Goal: Task Accomplishment & Management: Complete application form

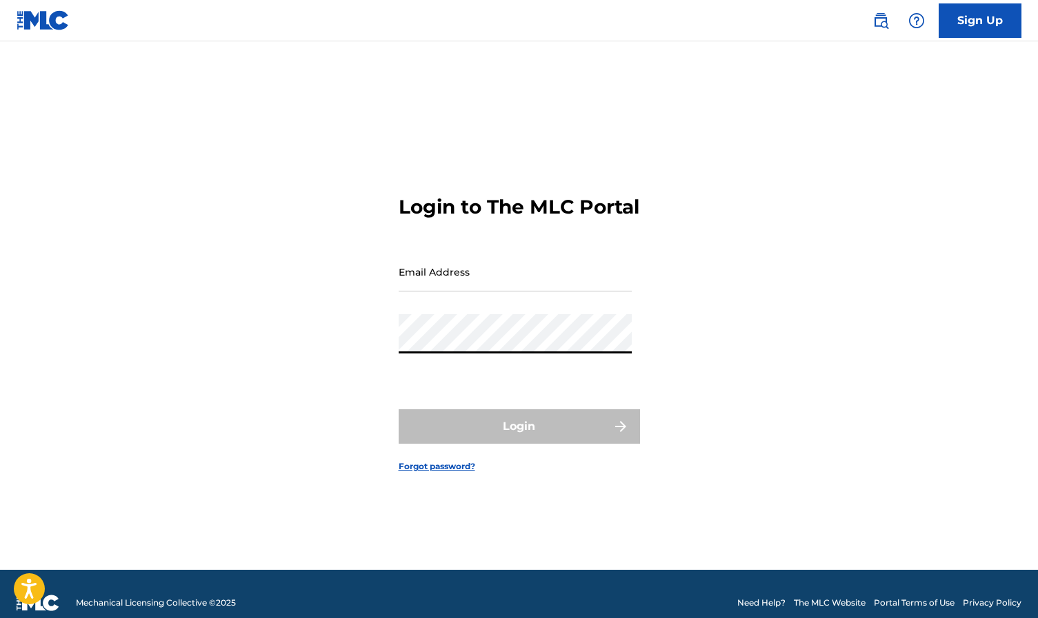
type input "[EMAIL_ADDRESS][DOMAIN_NAME]"
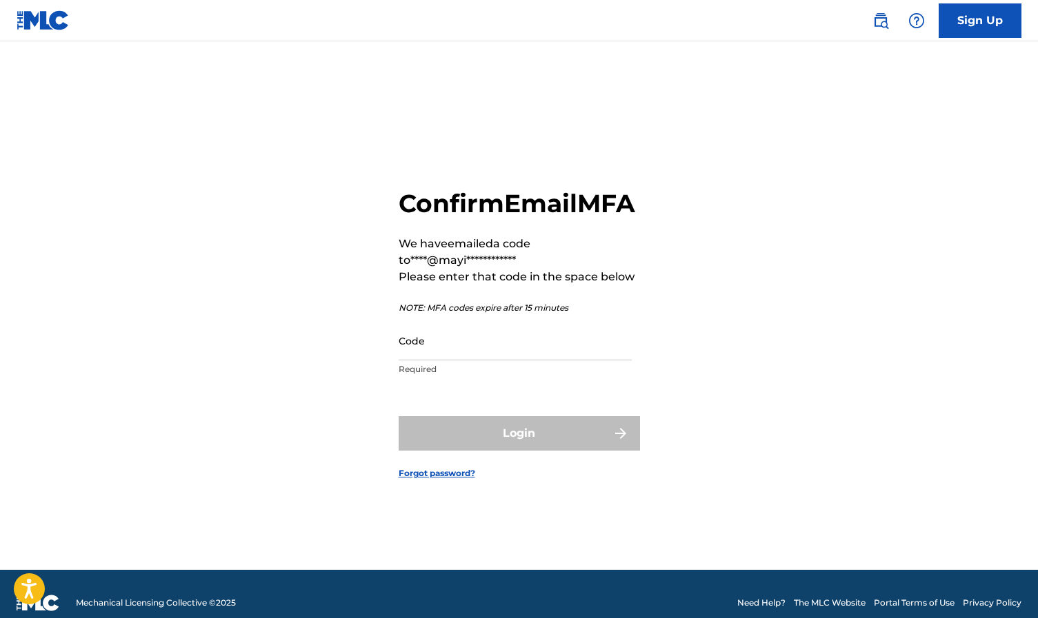
click at [412, 353] on input "Code" at bounding box center [515, 340] width 233 height 39
click at [819, 61] on main "**********" at bounding box center [519, 305] width 1038 height 529
click at [441, 361] on input "Code" at bounding box center [515, 340] width 233 height 39
type input "605037"
click at [519, 449] on button "Login" at bounding box center [519, 433] width 241 height 34
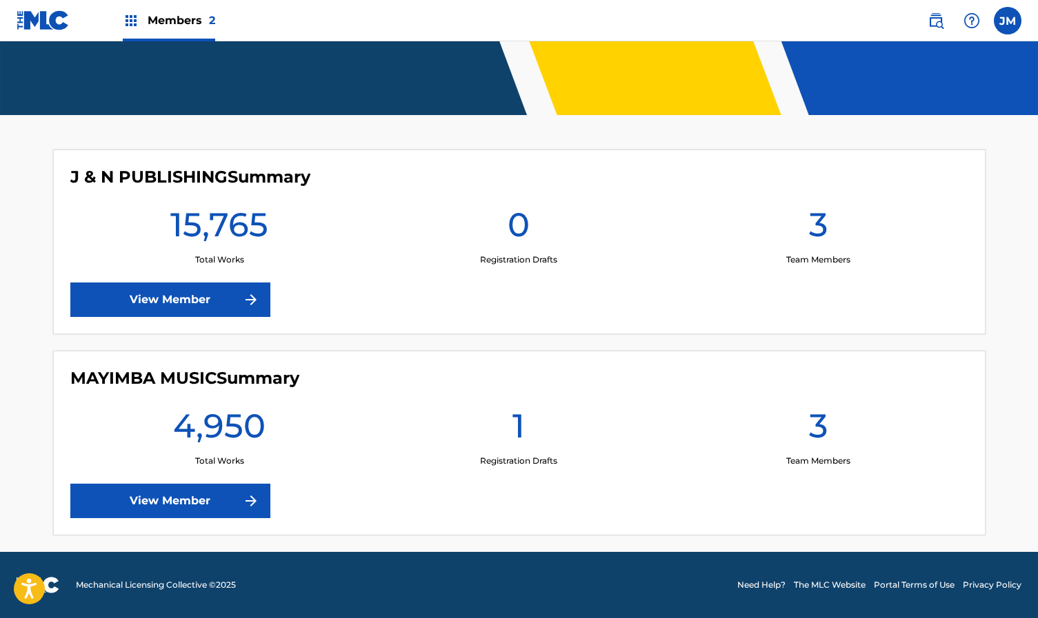
scroll to position [289, 0]
click at [192, 505] on link "View Member" at bounding box center [170, 501] width 200 height 34
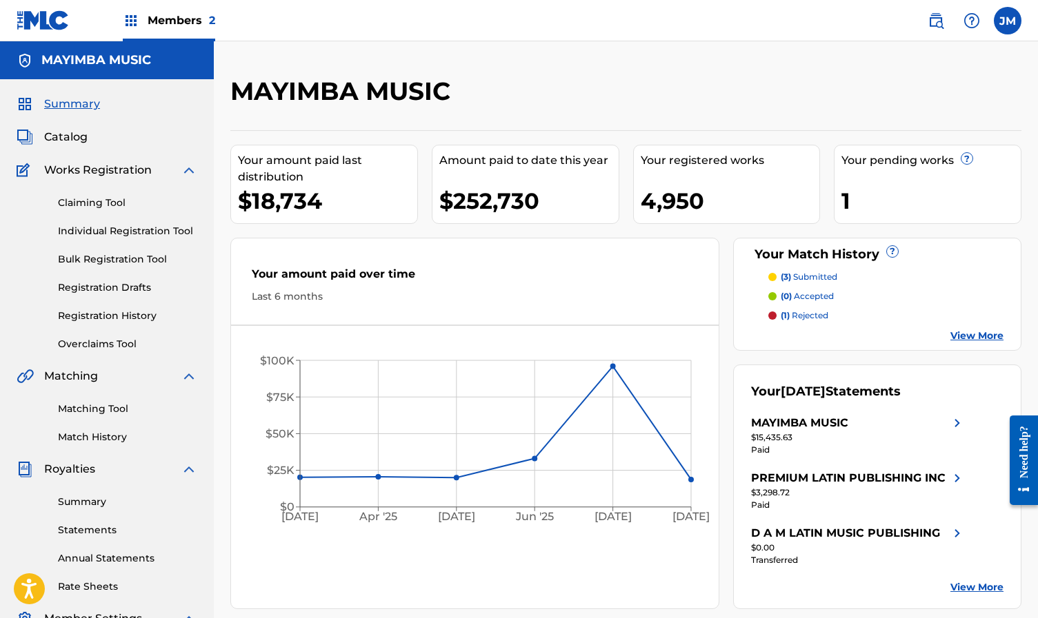
click at [125, 230] on link "Individual Registration Tool" at bounding box center [127, 231] width 139 height 14
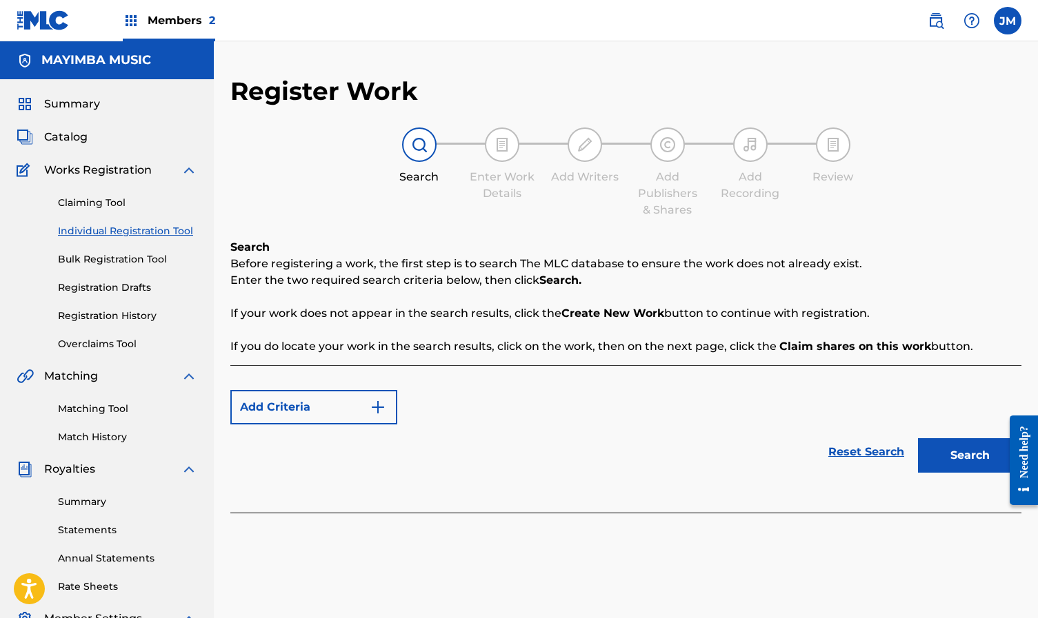
click at [313, 399] on button "Add Criteria" at bounding box center [313, 407] width 167 height 34
click at [374, 410] on img "Search Form" at bounding box center [378, 407] width 17 height 17
click at [279, 403] on button "Add Criteria" at bounding box center [313, 407] width 167 height 34
click at [279, 403] on div "Max Criteria Reached" at bounding box center [313, 407] width 167 height 34
click at [336, 408] on div "Max Criteria Reached" at bounding box center [313, 407] width 167 height 34
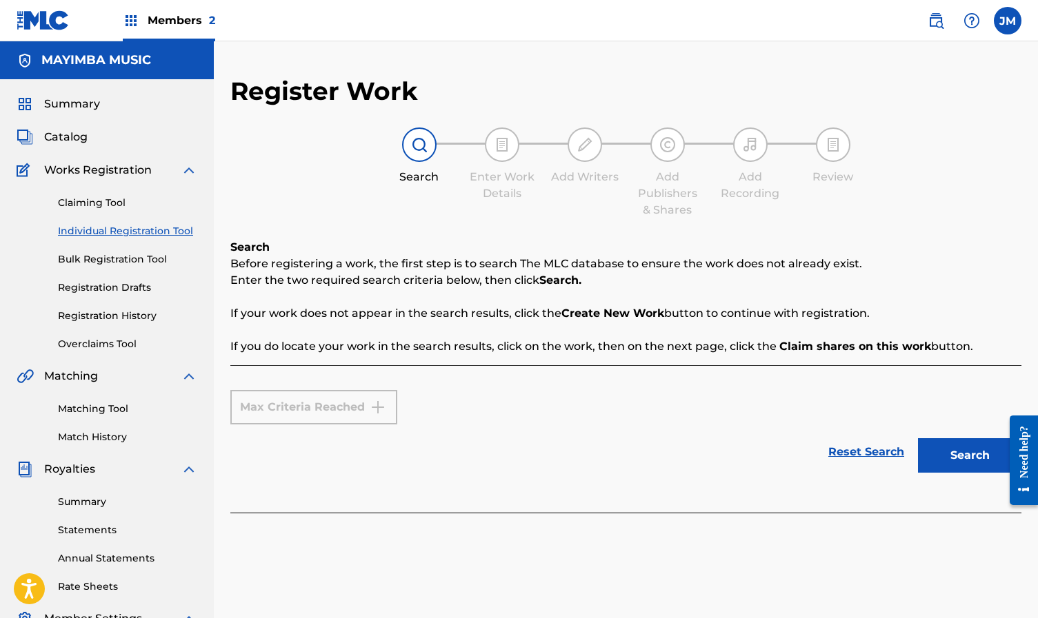
click at [961, 456] on button "Search" at bounding box center [969, 456] width 103 height 34
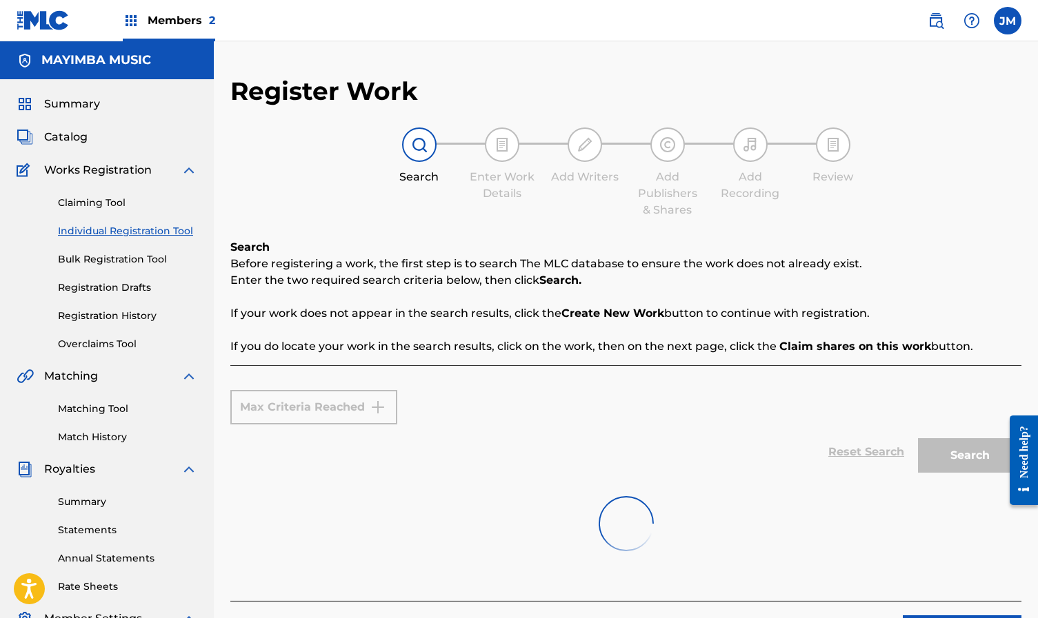
click at [518, 421] on div "Max Criteria Reached" at bounding box center [625, 407] width 791 height 34
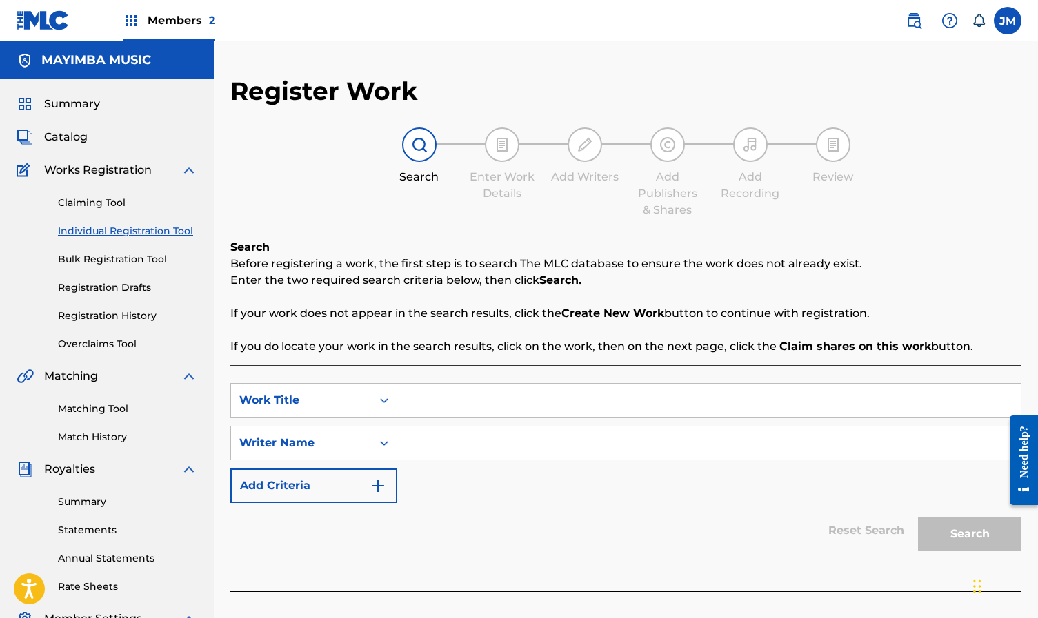
click at [431, 402] on input "Search Form" at bounding box center [708, 400] width 623 height 33
paste input "En estas navidades con mi gente"
type input "En estas navidades con mi gente"
click at [543, 438] on input "Search Form" at bounding box center [708, 443] width 623 height 33
click at [505, 446] on input "Search Form" at bounding box center [708, 443] width 623 height 33
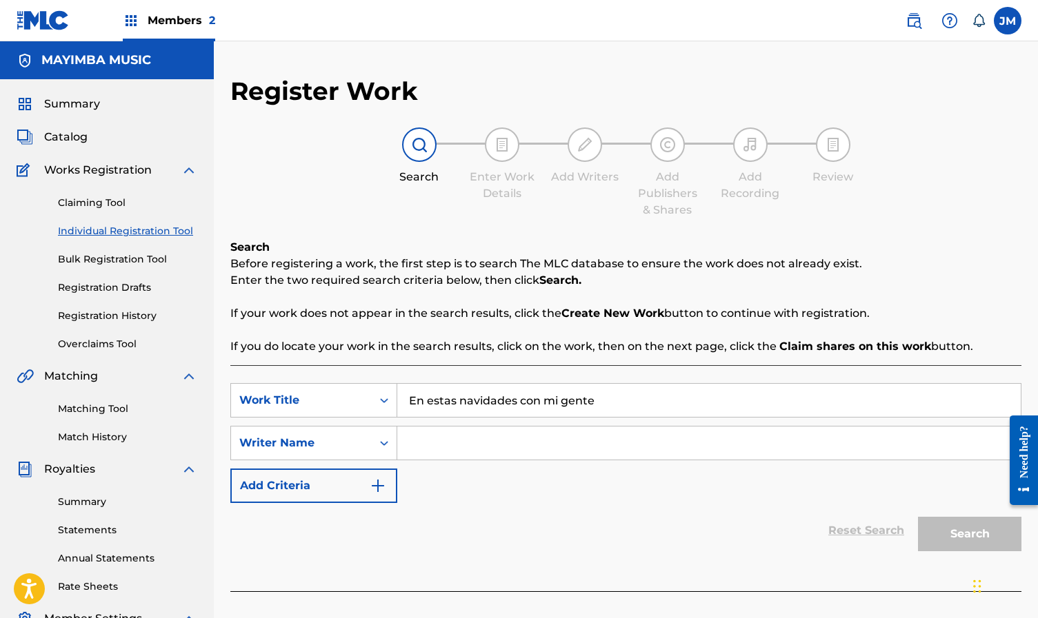
paste input "Nelson Mendoza"
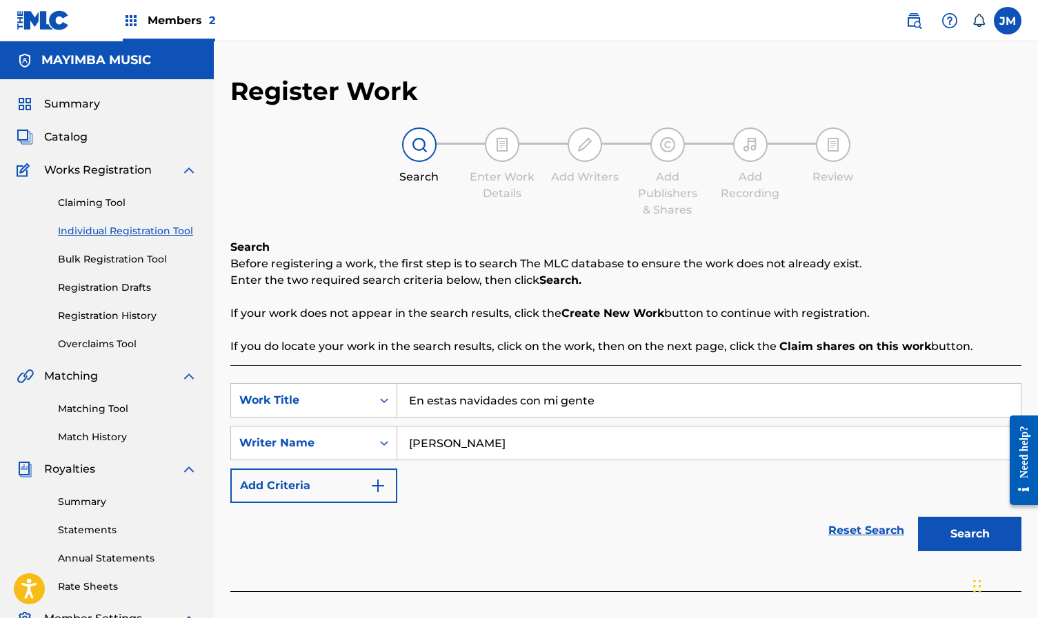
type input "Nelson Mendoza"
click at [965, 529] on button "Search" at bounding box center [969, 534] width 103 height 34
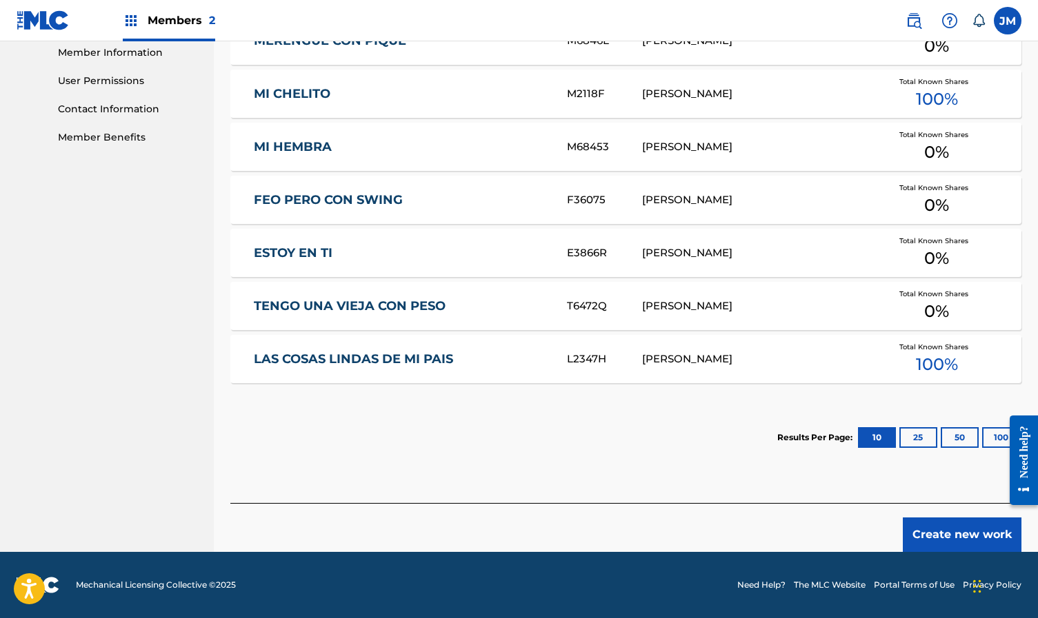
scroll to position [627, 0]
click at [950, 542] on button "Create new work" at bounding box center [962, 535] width 119 height 34
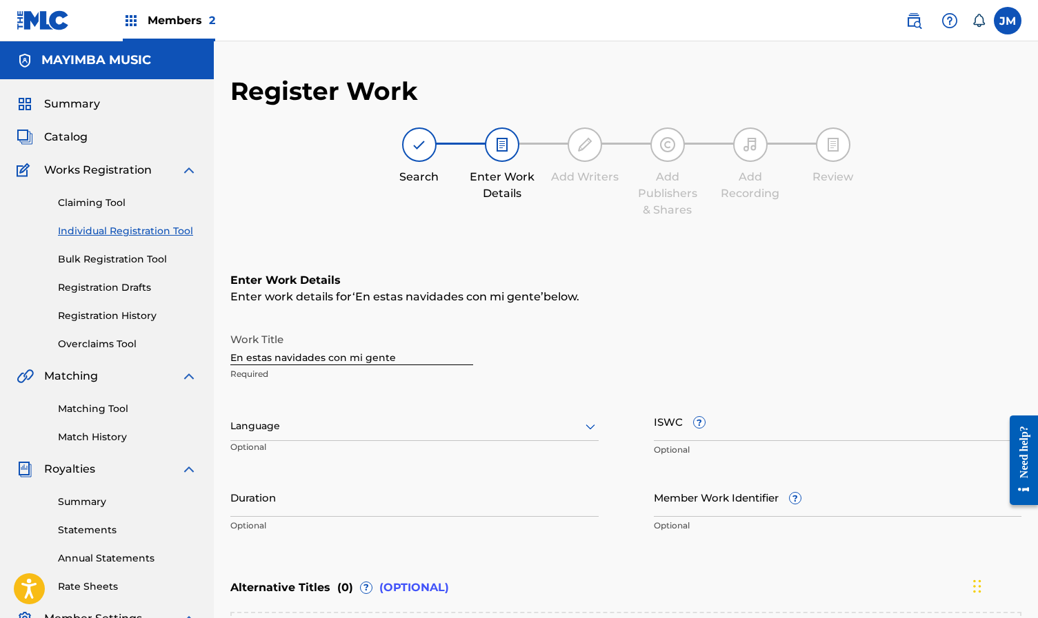
scroll to position [0, 0]
click at [259, 358] on input "En estas navidades con mi gente" at bounding box center [351, 345] width 243 height 39
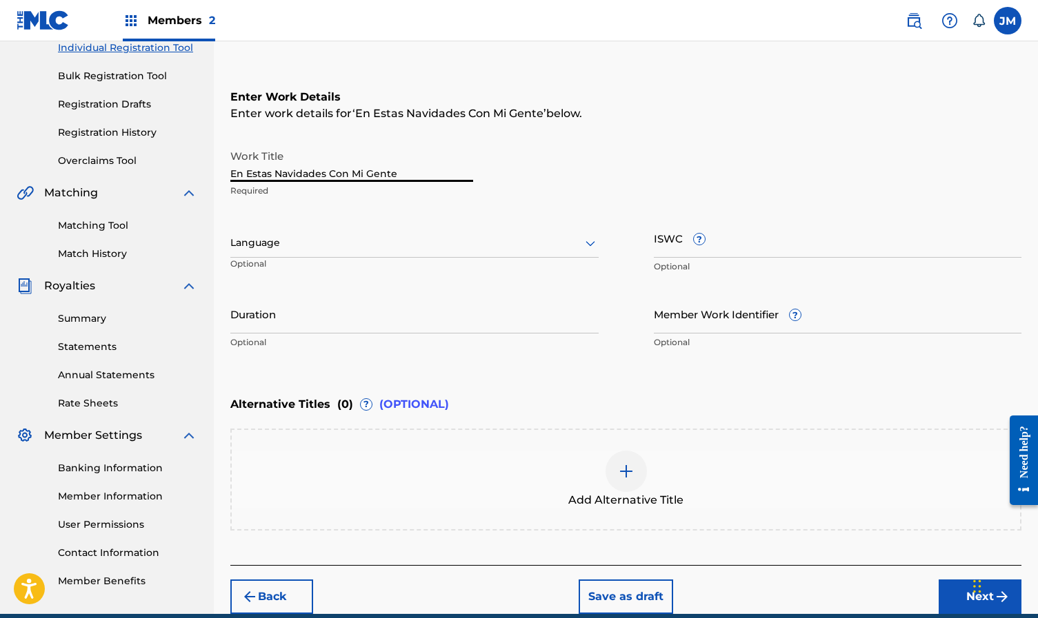
scroll to position [239, 0]
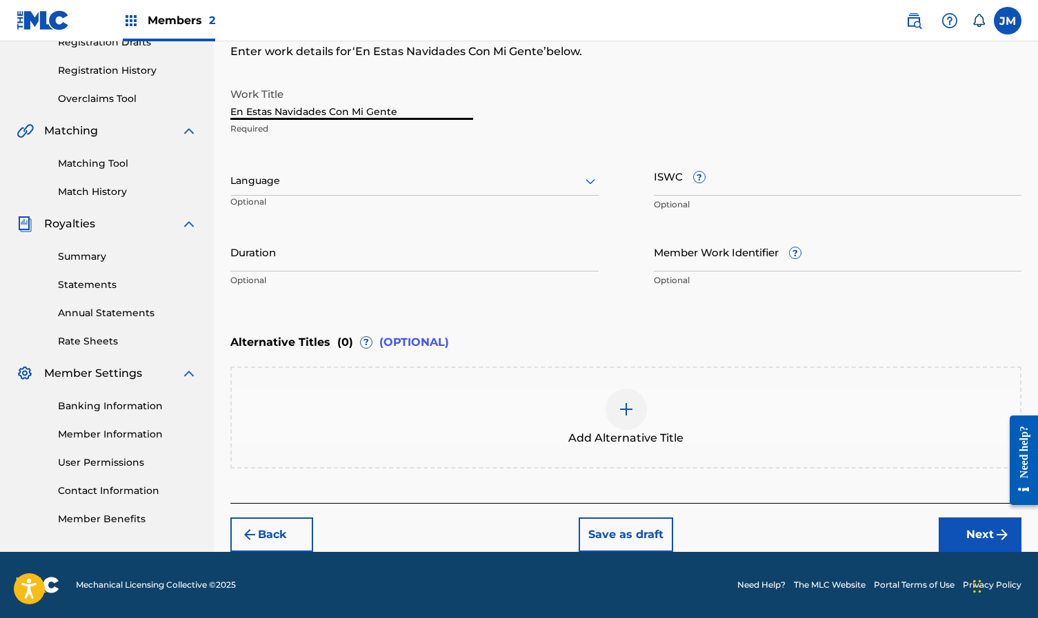
type input "En Estas Navidades Con Mi Gente"
click at [988, 532] on button "Next" at bounding box center [979, 535] width 83 height 34
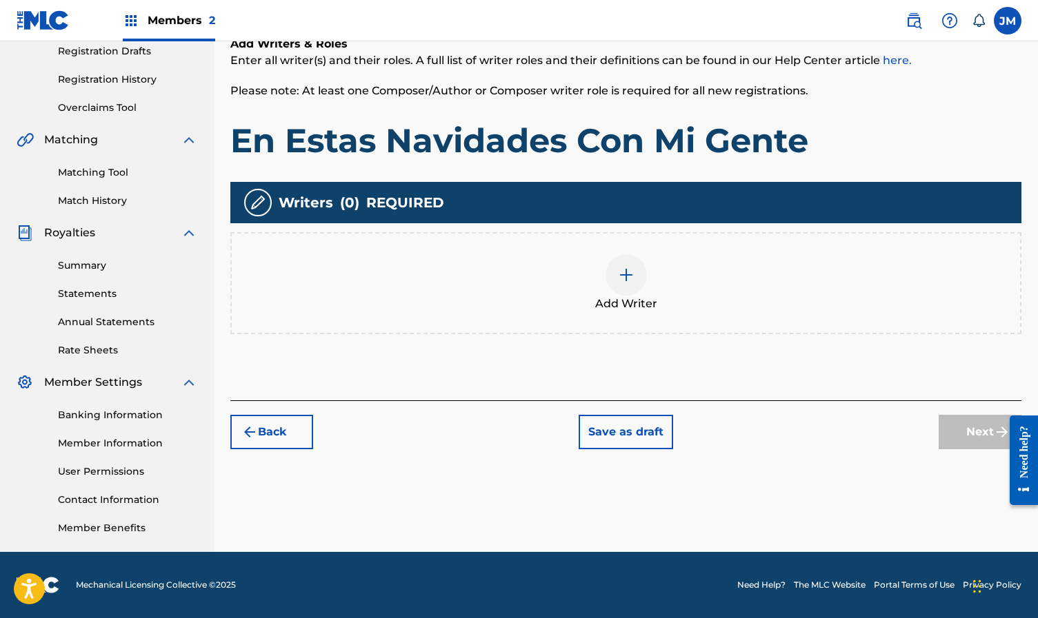
click at [626, 273] on img at bounding box center [626, 275] width 17 height 17
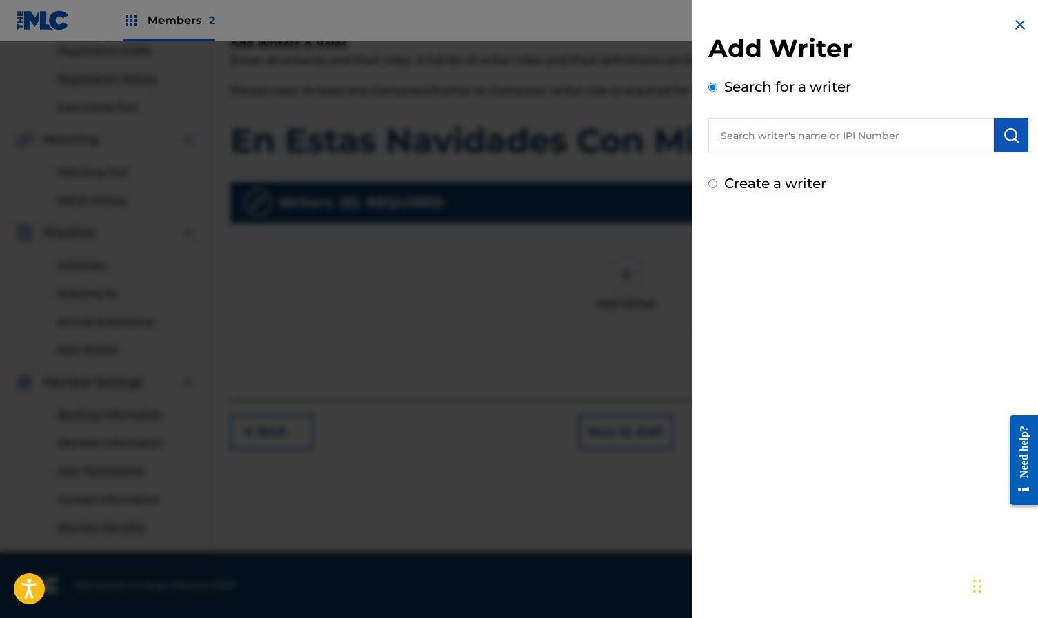
click at [801, 120] on input "text" at bounding box center [850, 135] width 285 height 34
click at [776, 137] on input "text" at bounding box center [850, 135] width 285 height 34
paste input "Nelson Mendoza"
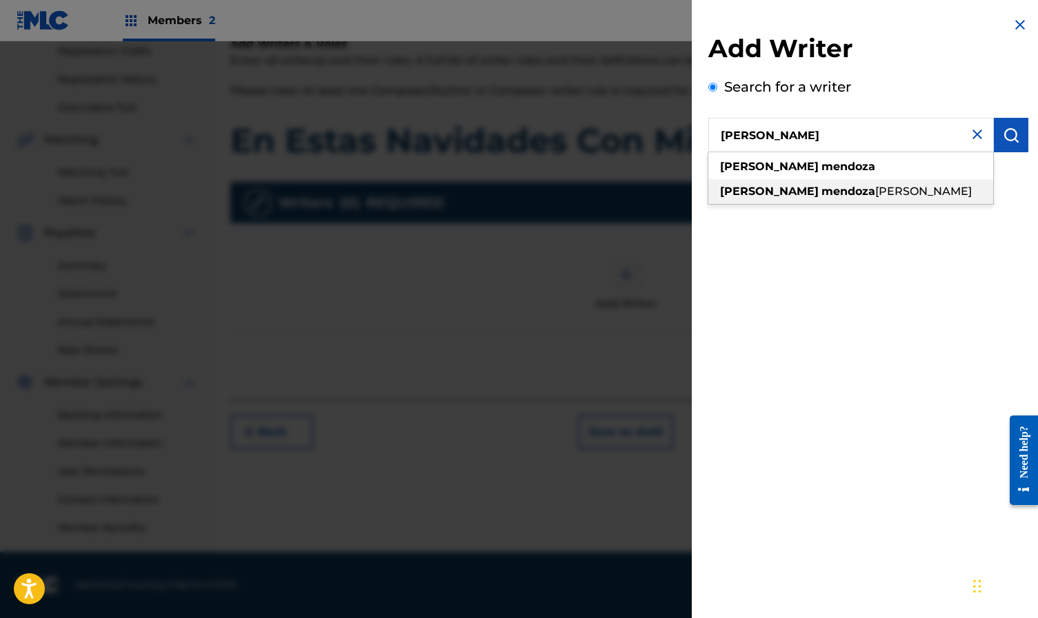
type input "nelson mendoza mordan"
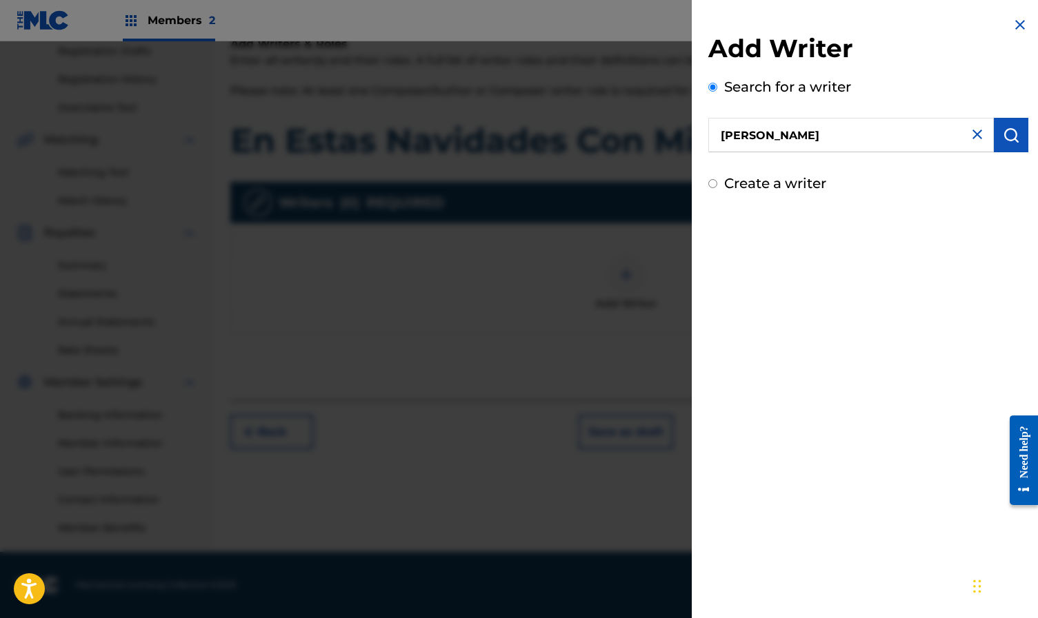
click at [1003, 139] on img "submit" at bounding box center [1011, 135] width 17 height 17
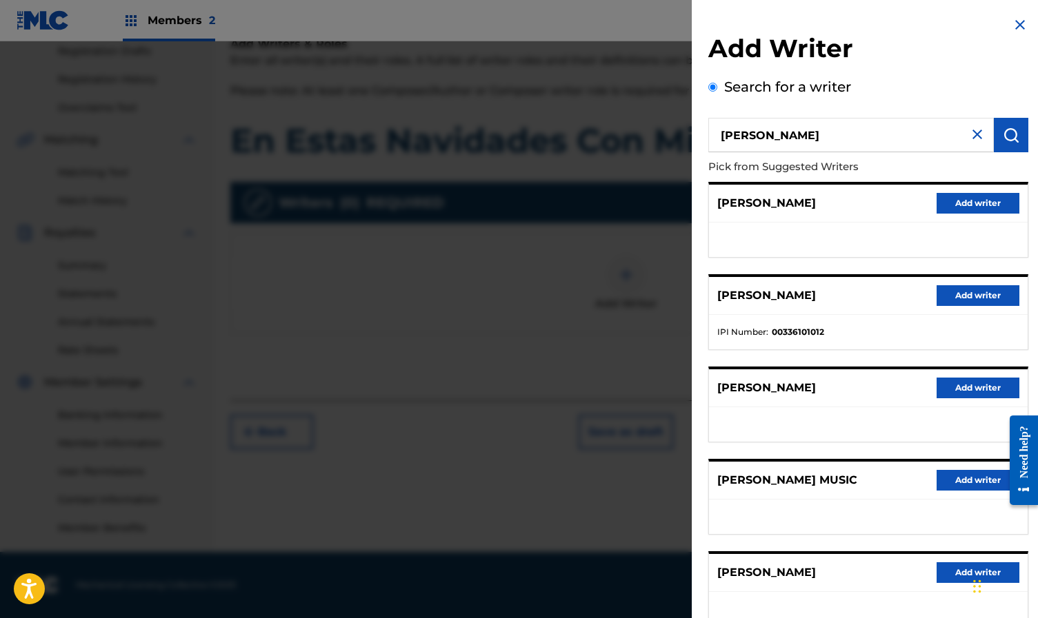
click at [970, 300] on button "Add writer" at bounding box center [977, 295] width 83 height 21
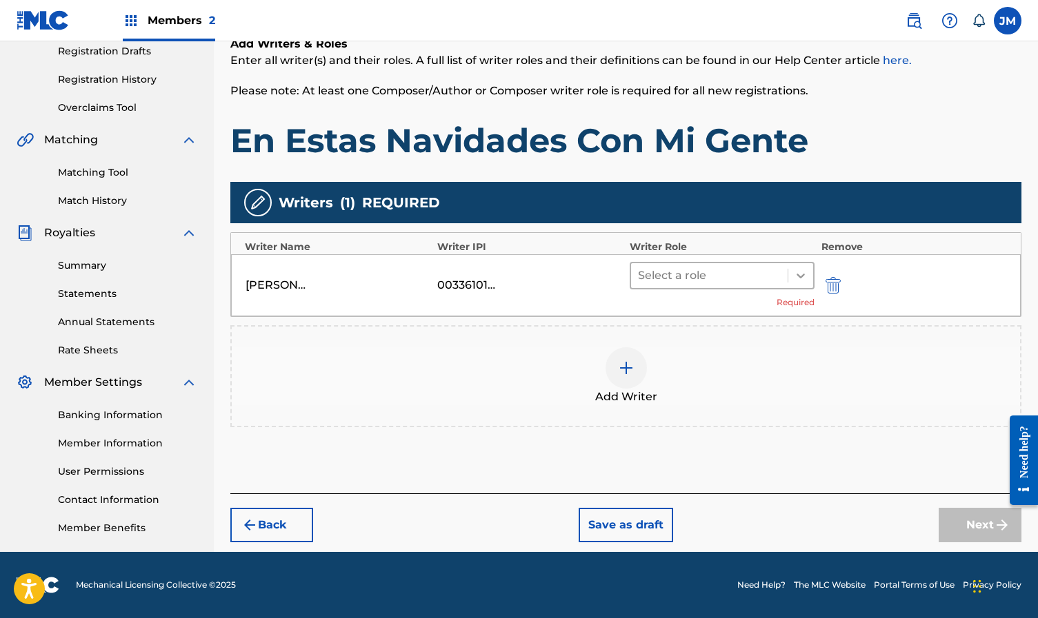
click at [801, 279] on icon at bounding box center [801, 276] width 14 height 14
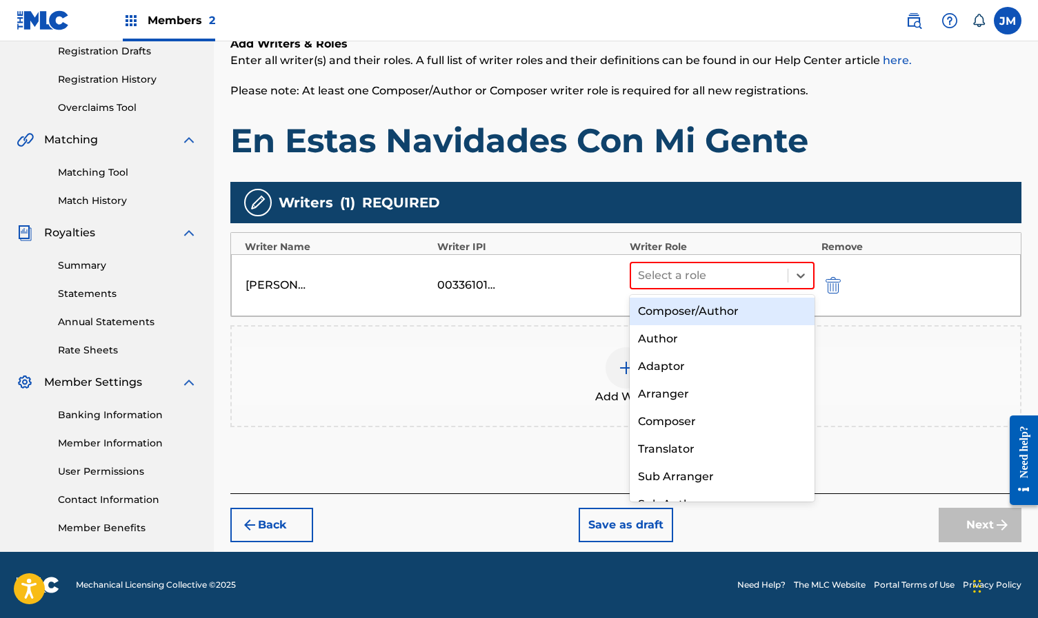
click at [750, 309] on div "Composer/Author" at bounding box center [722, 312] width 185 height 28
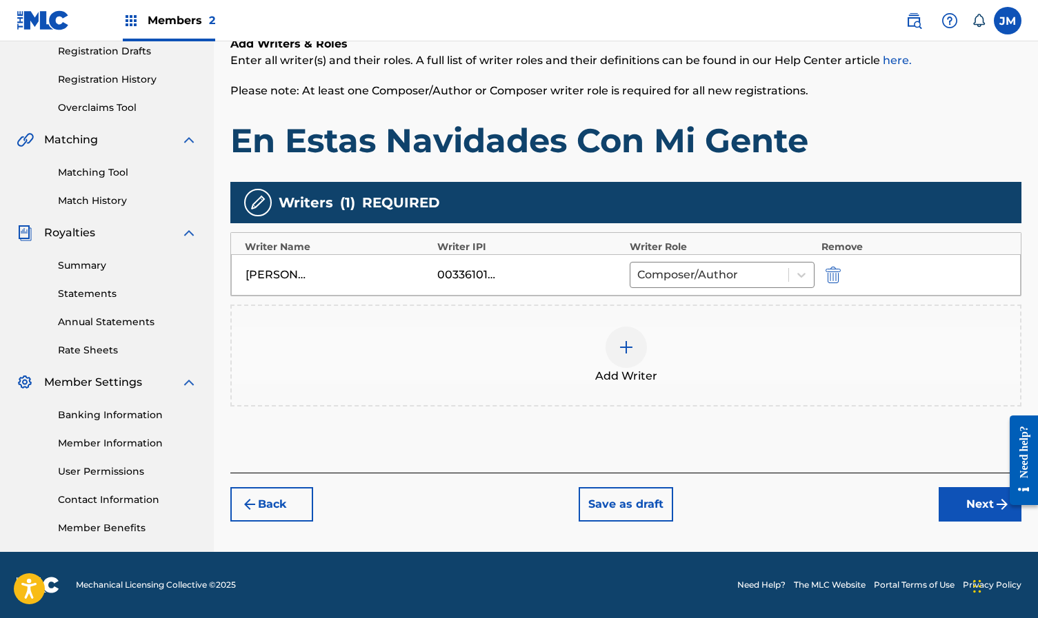
click at [971, 505] on button "Next" at bounding box center [979, 504] width 83 height 34
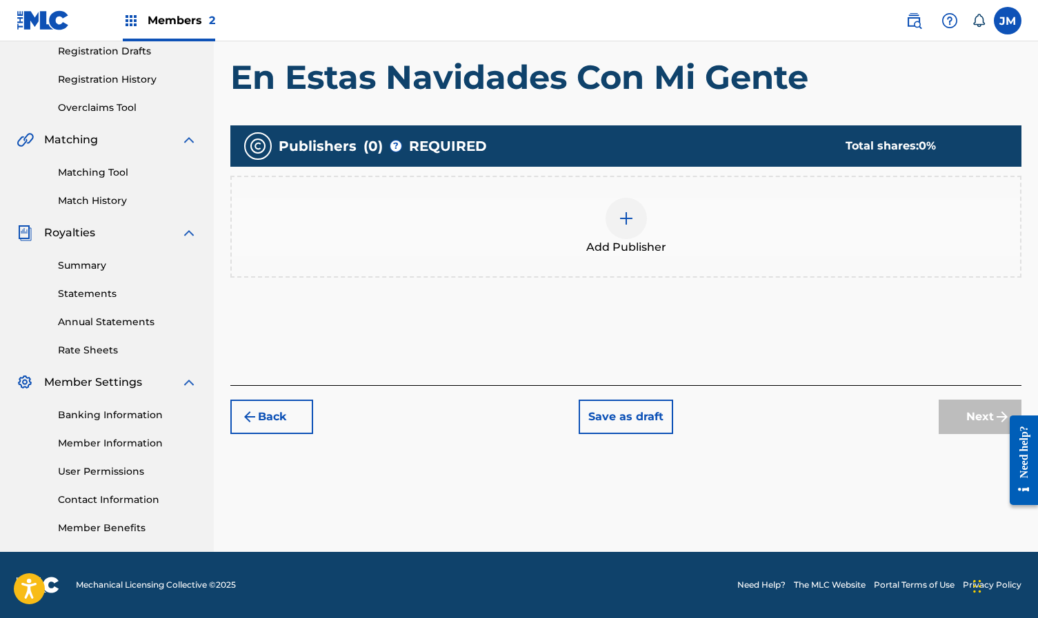
scroll to position [62, 0]
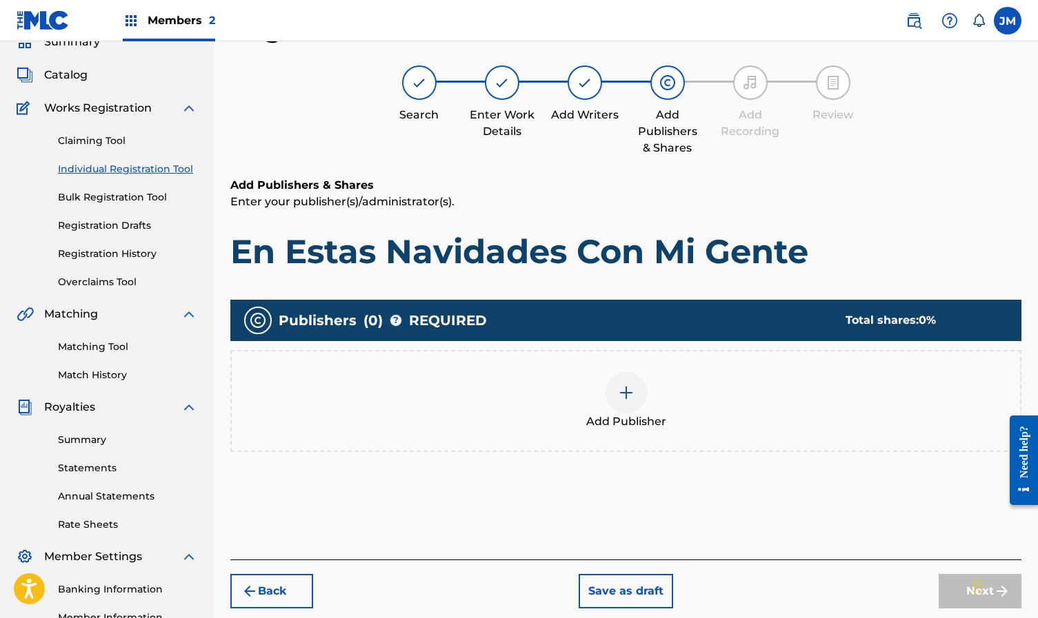
click at [628, 391] on img at bounding box center [626, 393] width 17 height 17
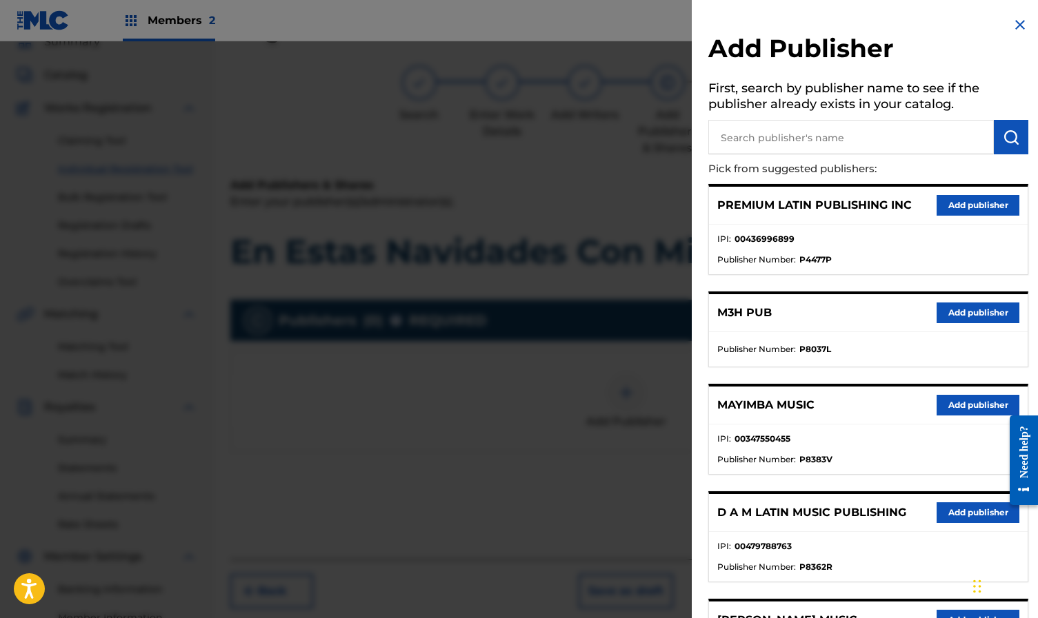
click at [969, 410] on button "Add publisher" at bounding box center [977, 405] width 83 height 21
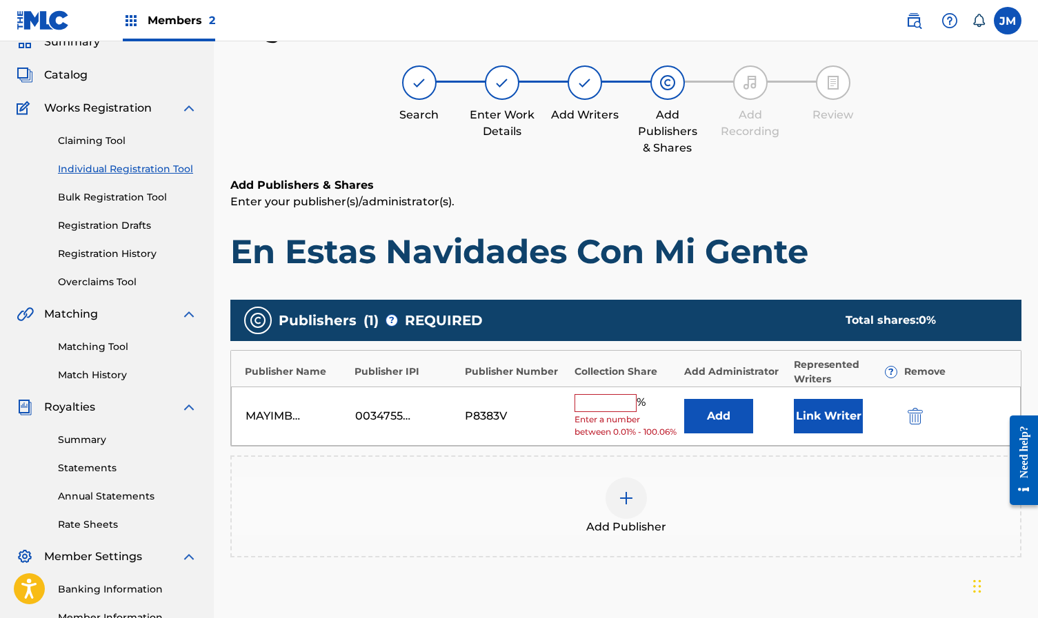
click at [585, 408] on input "text" at bounding box center [605, 403] width 62 height 18
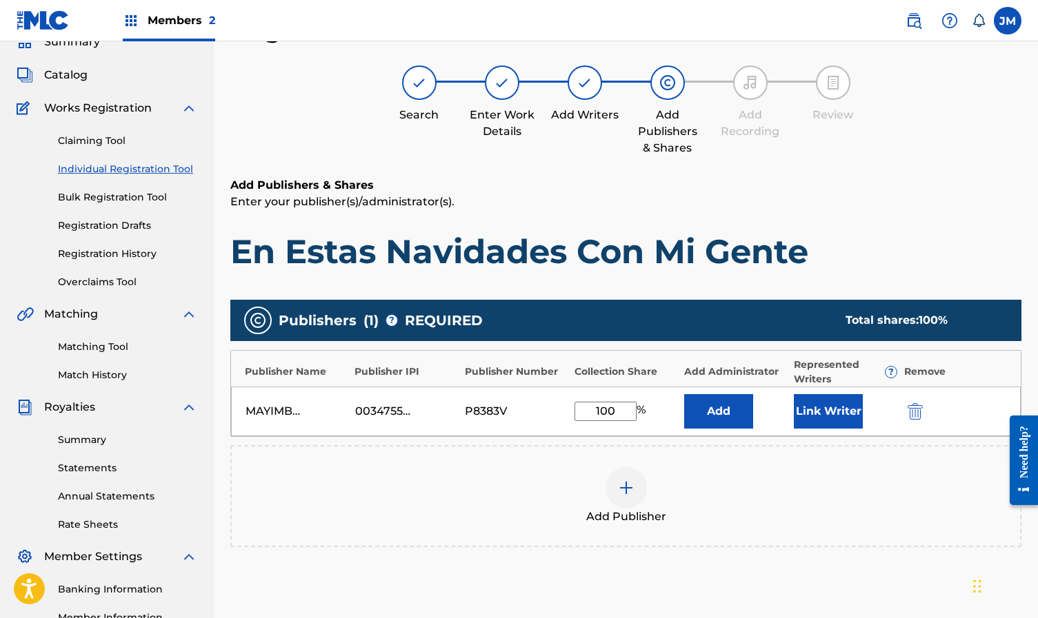
type input "100"
click at [823, 466] on div "Add Publisher" at bounding box center [625, 496] width 791 height 102
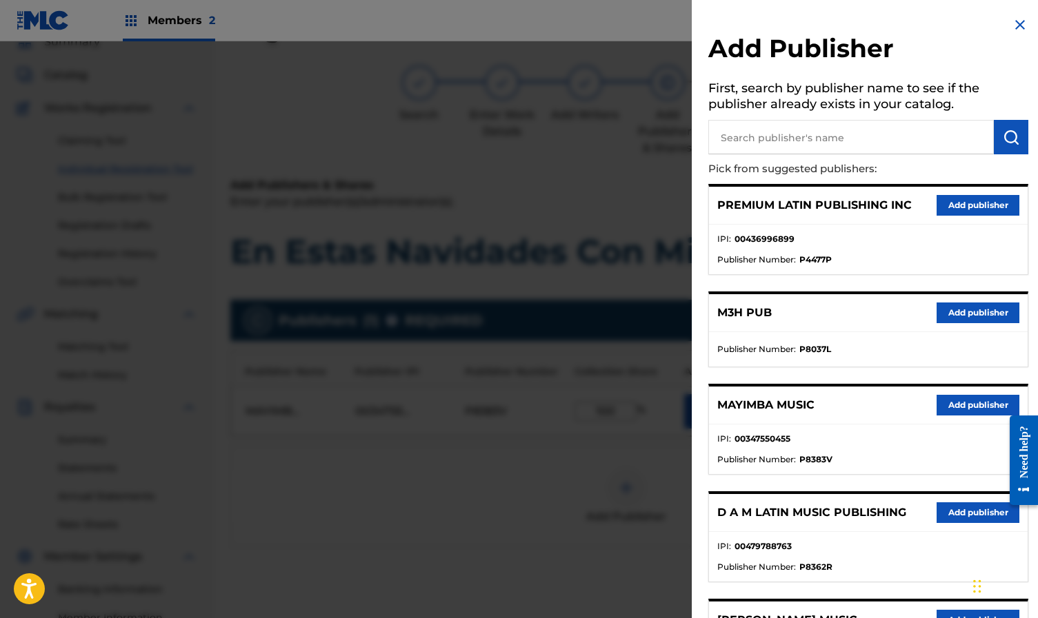
click at [1011, 30] on img at bounding box center [1019, 25] width 17 height 17
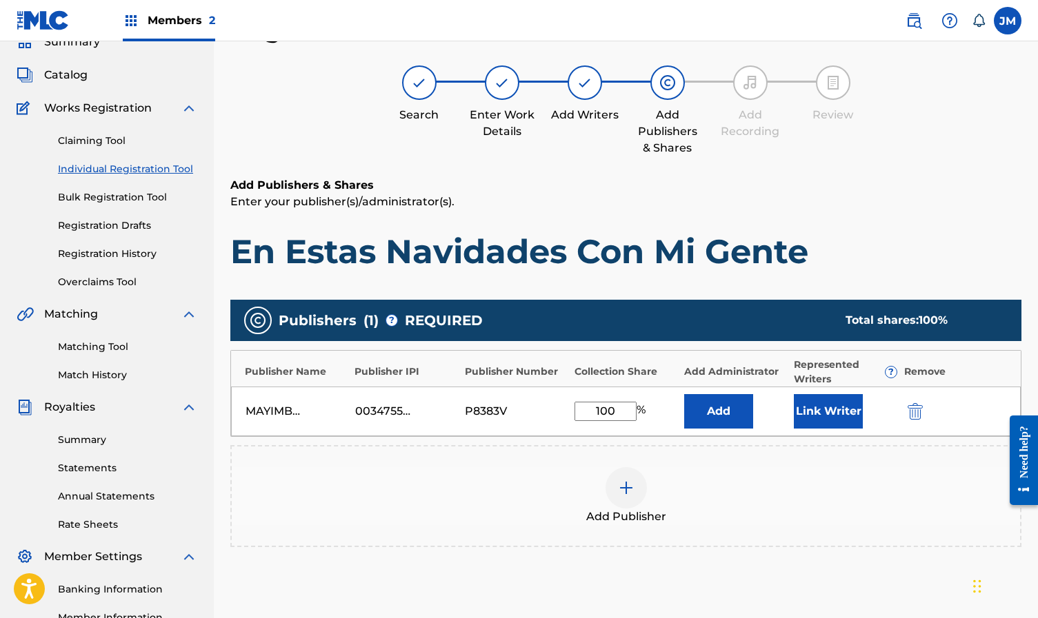
click at [828, 413] on button "Link Writer" at bounding box center [828, 411] width 69 height 34
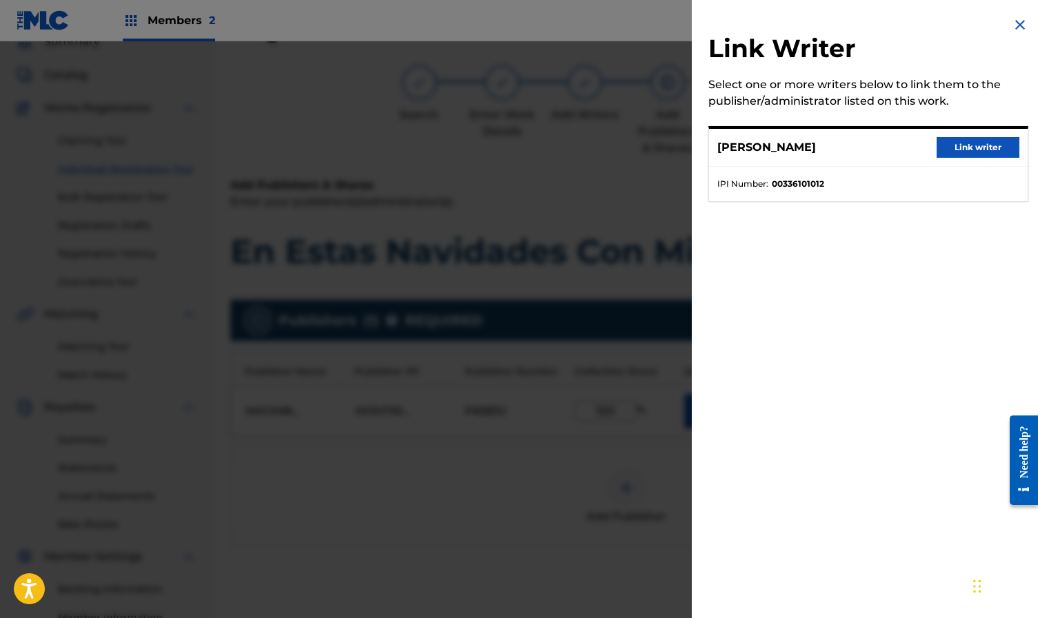
click at [960, 152] on button "Link writer" at bounding box center [977, 147] width 83 height 21
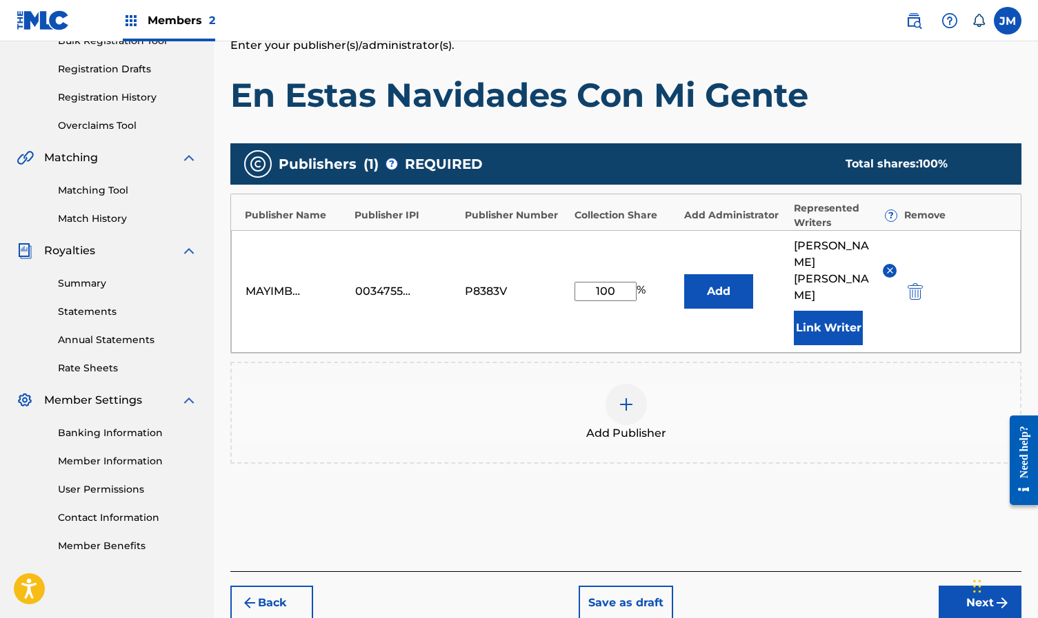
scroll to position [254, 0]
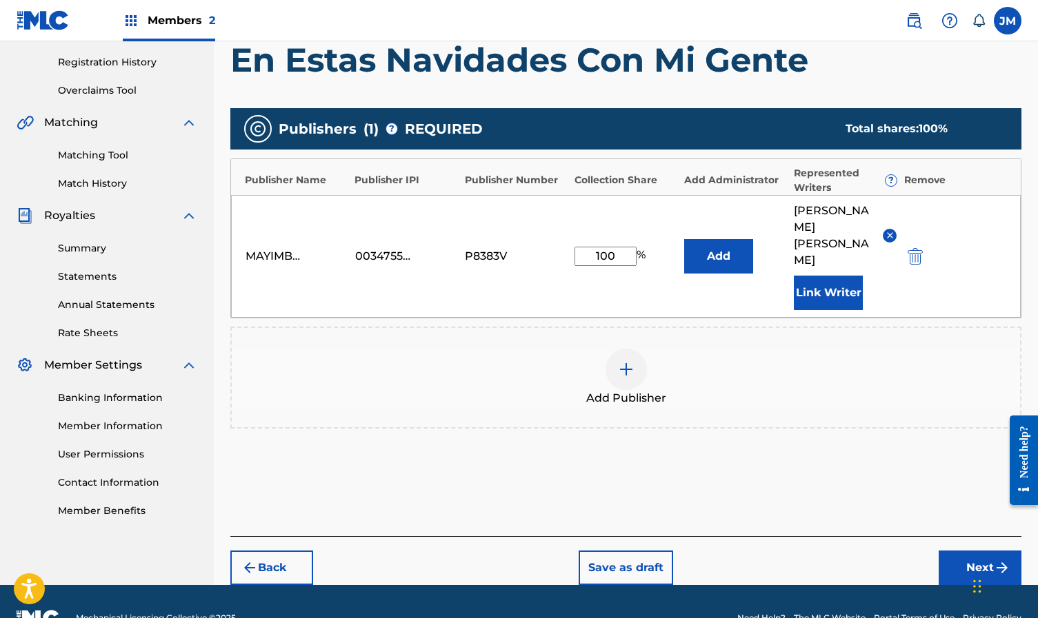
click at [978, 551] on button "Next" at bounding box center [979, 568] width 83 height 34
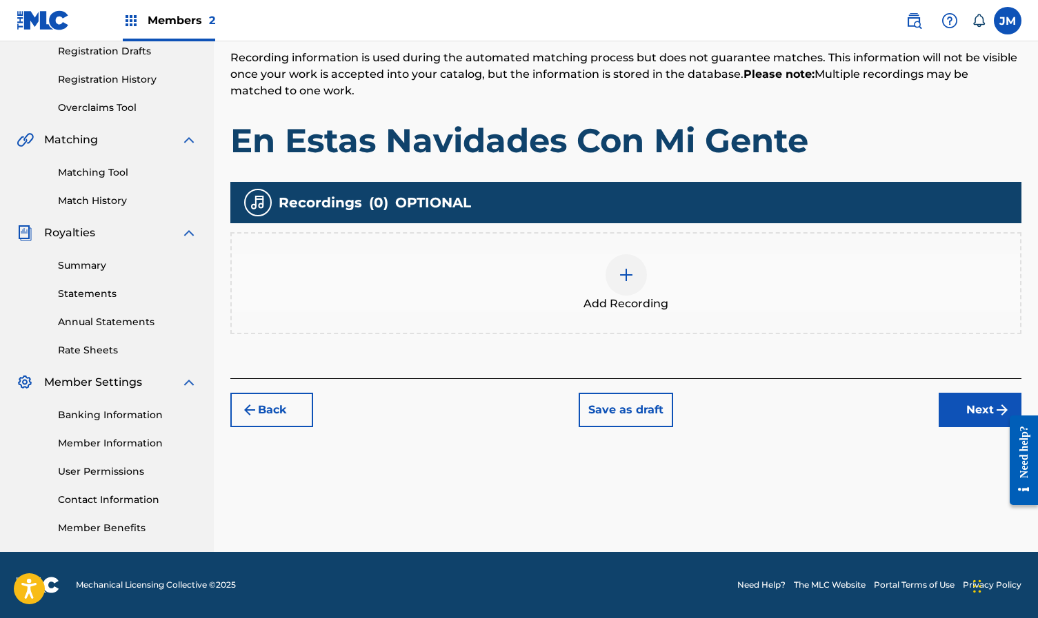
click at [610, 268] on div at bounding box center [625, 274] width 41 height 41
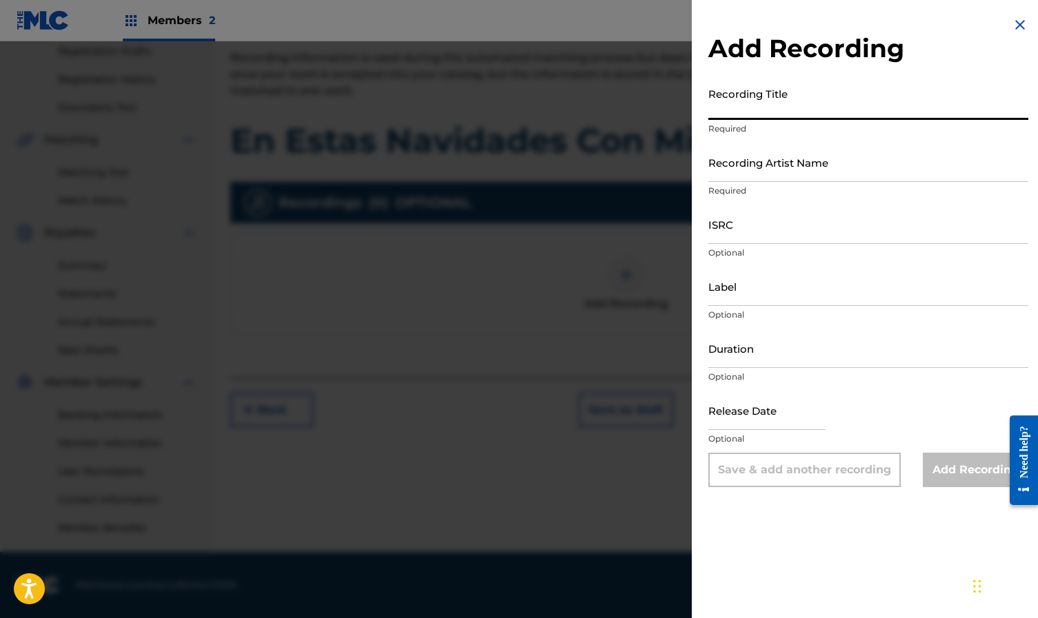
click at [764, 112] on input "Recording Title" at bounding box center [868, 100] width 320 height 39
click at [761, 232] on input "ISRC" at bounding box center [868, 224] width 320 height 39
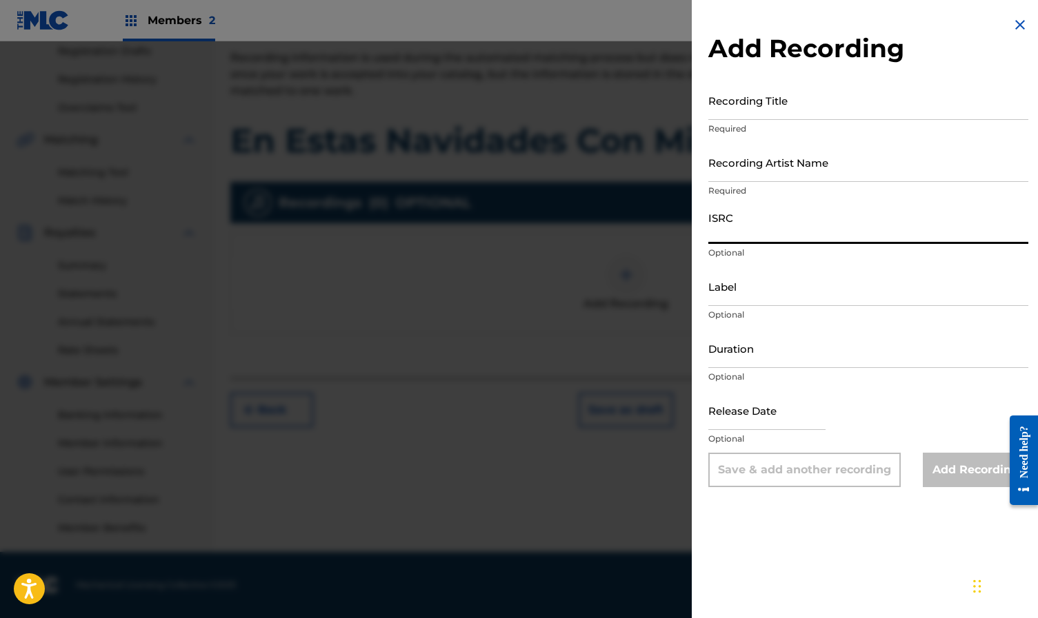
paste input "QMDA62484137"
type input "QMDA62484137"
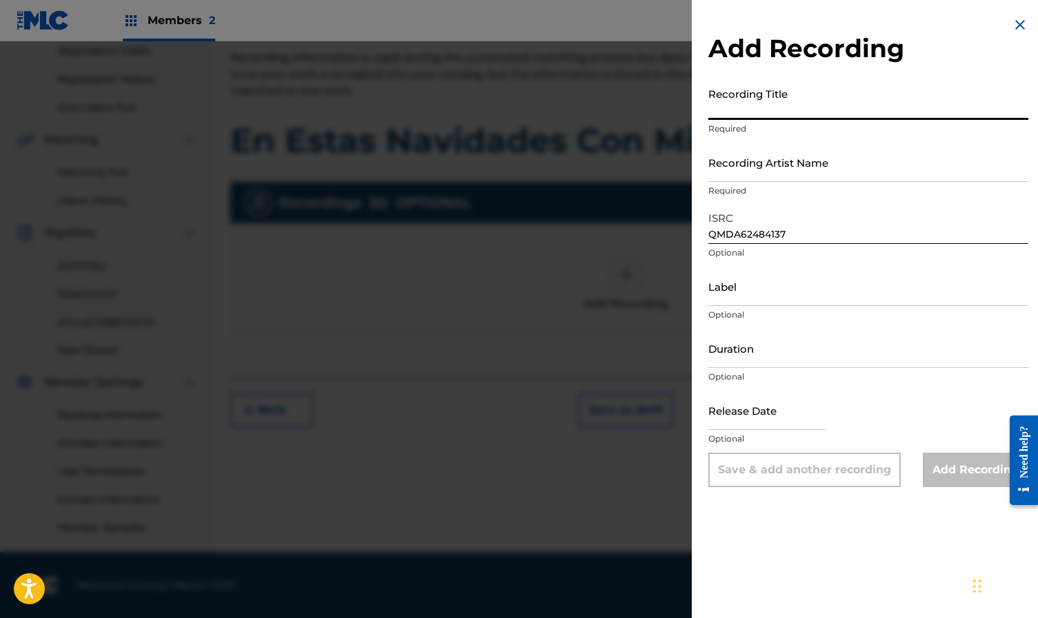
click at [811, 114] on input "Recording Title" at bounding box center [868, 100] width 320 height 39
paste input "En estas navidades con mi gente"
click at [809, 114] on input "En estas navidades con mi gente" at bounding box center [868, 100] width 320 height 39
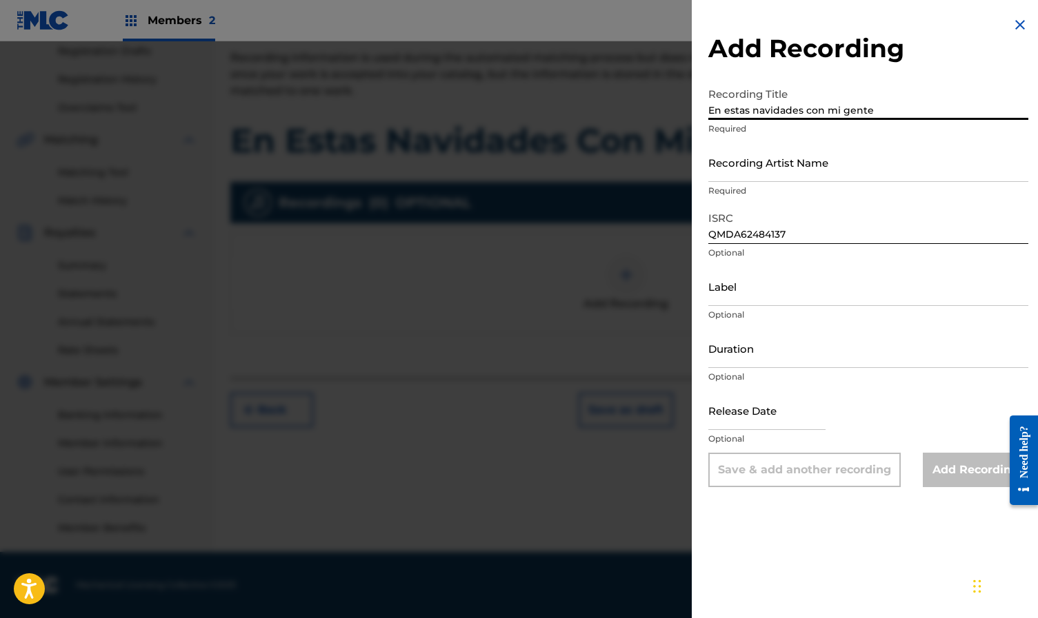
click at [809, 114] on input "En estas navidades con mi gente" at bounding box center [868, 100] width 320 height 39
type input "En Estas Navidades Con Mi Gente"
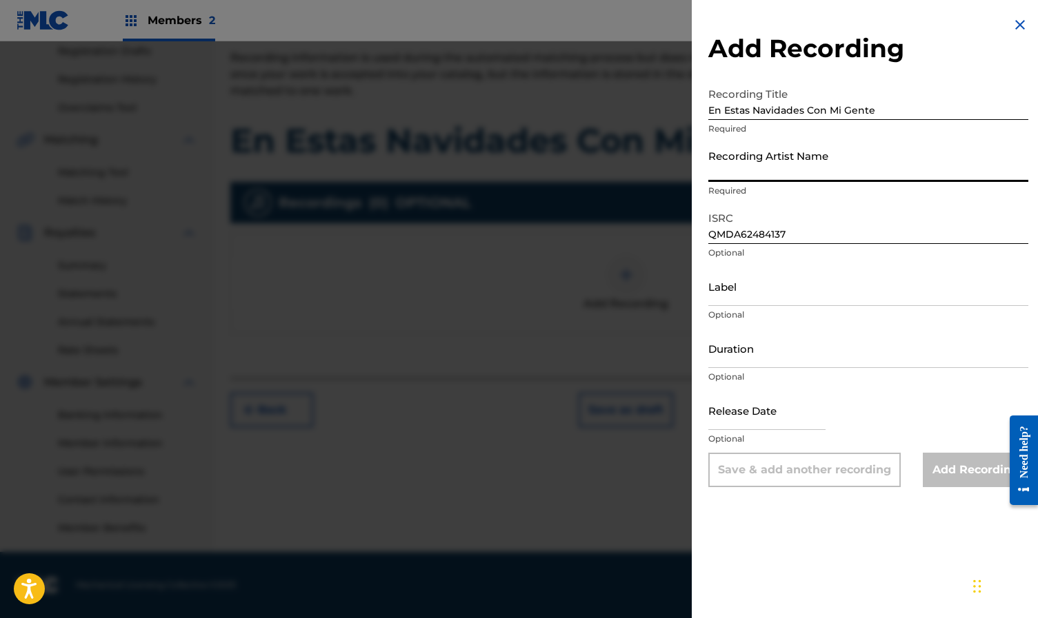
click at [803, 162] on input "Recording Artist Name" at bounding box center [868, 162] width 320 height 39
click at [772, 293] on input "Label" at bounding box center [868, 286] width 320 height 39
click at [770, 158] on input "Recording Artist Name" at bounding box center [868, 162] width 320 height 39
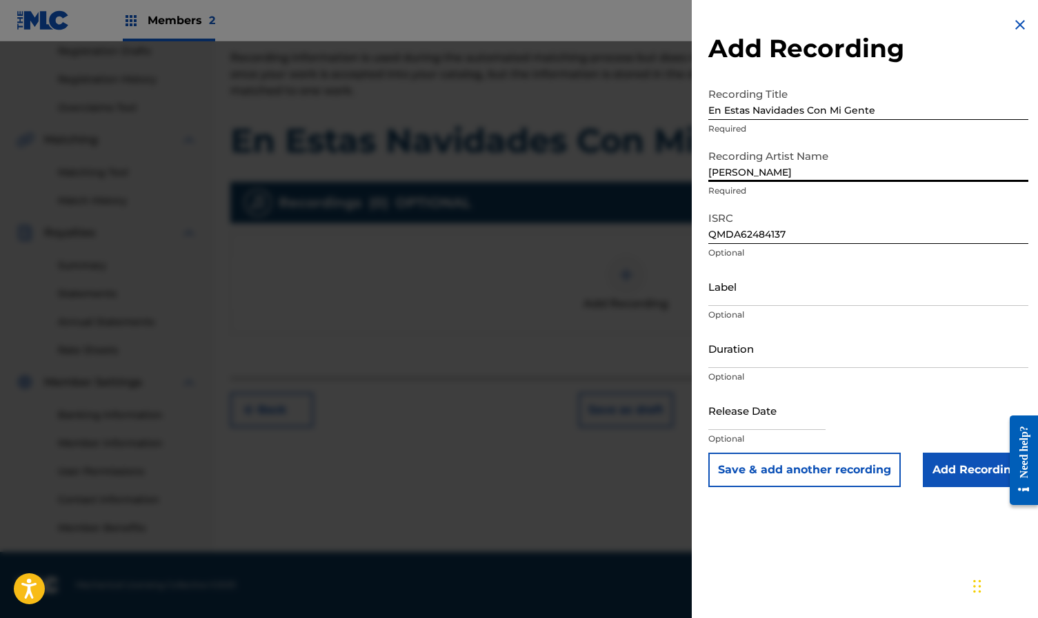
type input "Miriam Cruz"
click at [790, 293] on input "Label" at bounding box center [868, 286] width 320 height 39
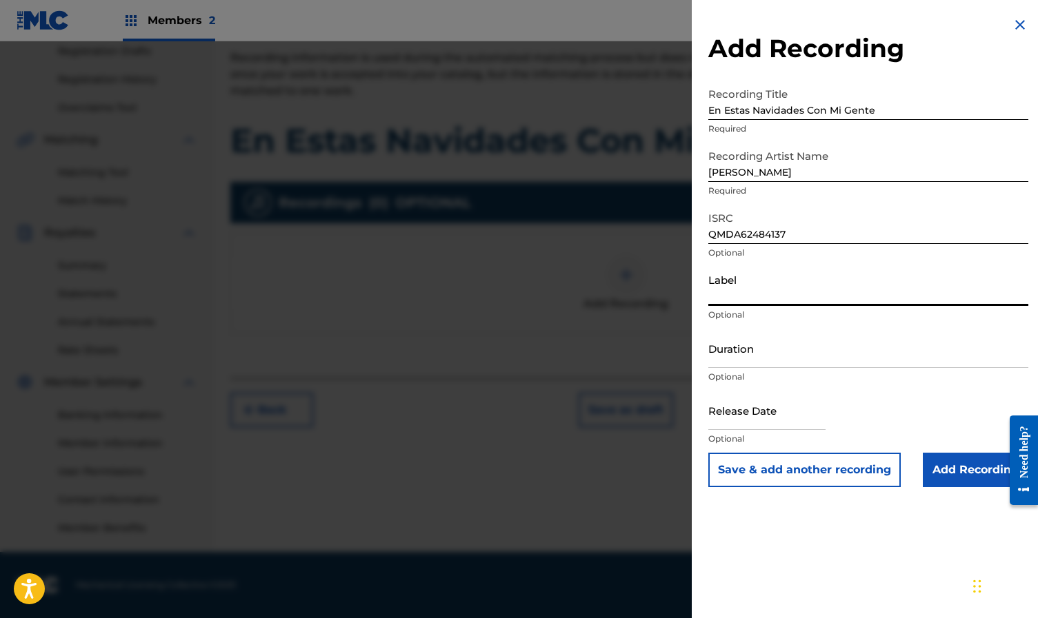
paste input "Lanhut Records/La Oreja"
drag, startPoint x: 786, startPoint y: 296, endPoint x: 857, endPoint y: 310, distance: 72.3
click at [857, 310] on div "Label Lanhut Records/La Oreja Optional" at bounding box center [868, 298] width 320 height 62
type input "Lanhut Records"
click at [946, 465] on input "Add Recording" at bounding box center [975, 470] width 105 height 34
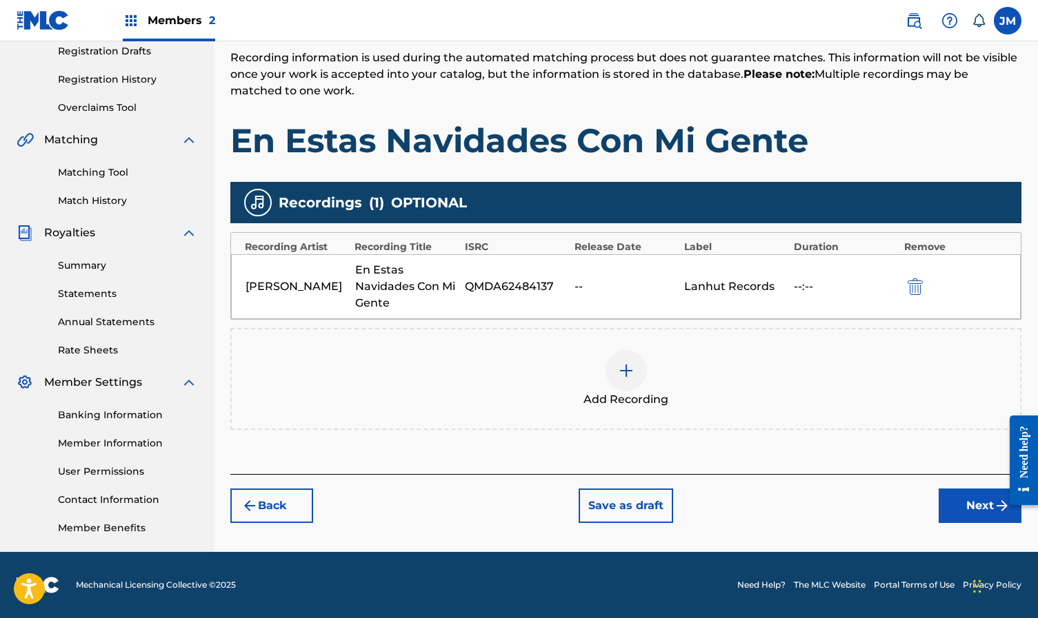
click at [963, 505] on button "Next" at bounding box center [979, 506] width 83 height 34
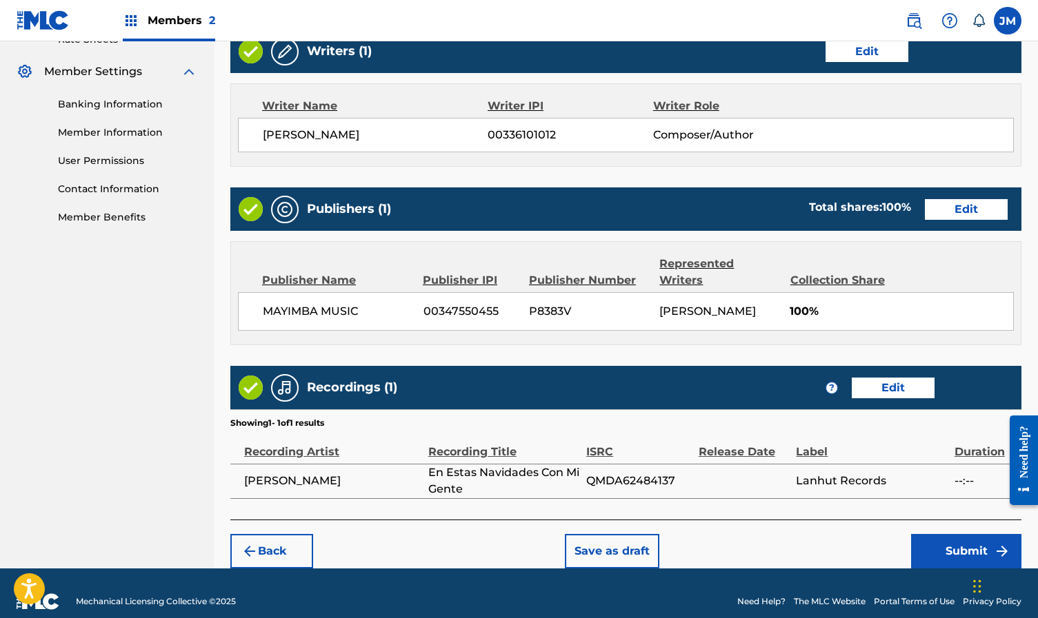
scroll to position [547, 0]
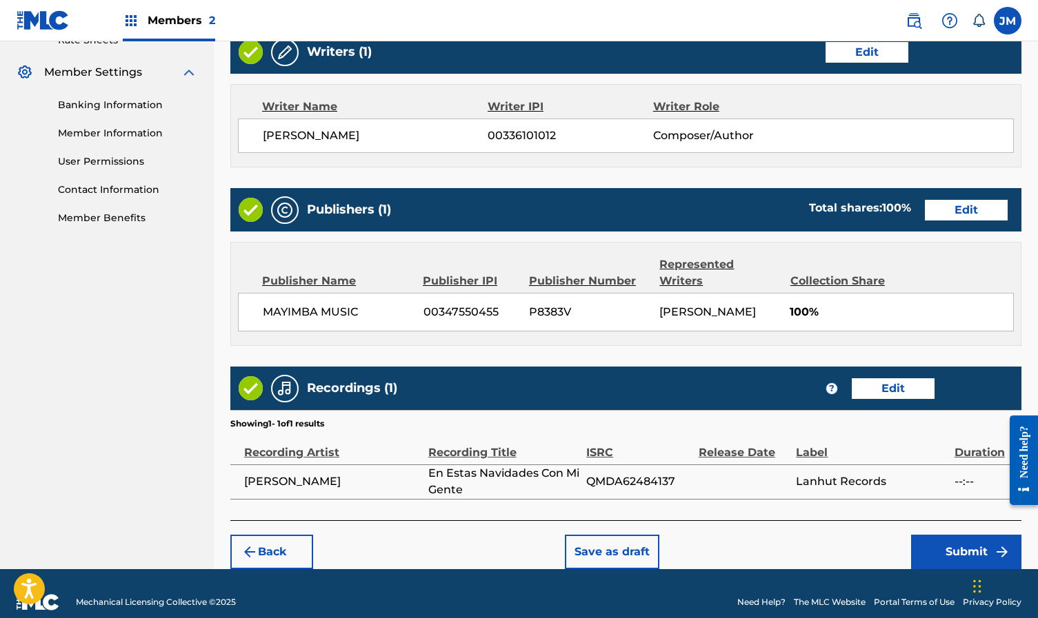
click at [977, 539] on button "Submit" at bounding box center [966, 552] width 110 height 34
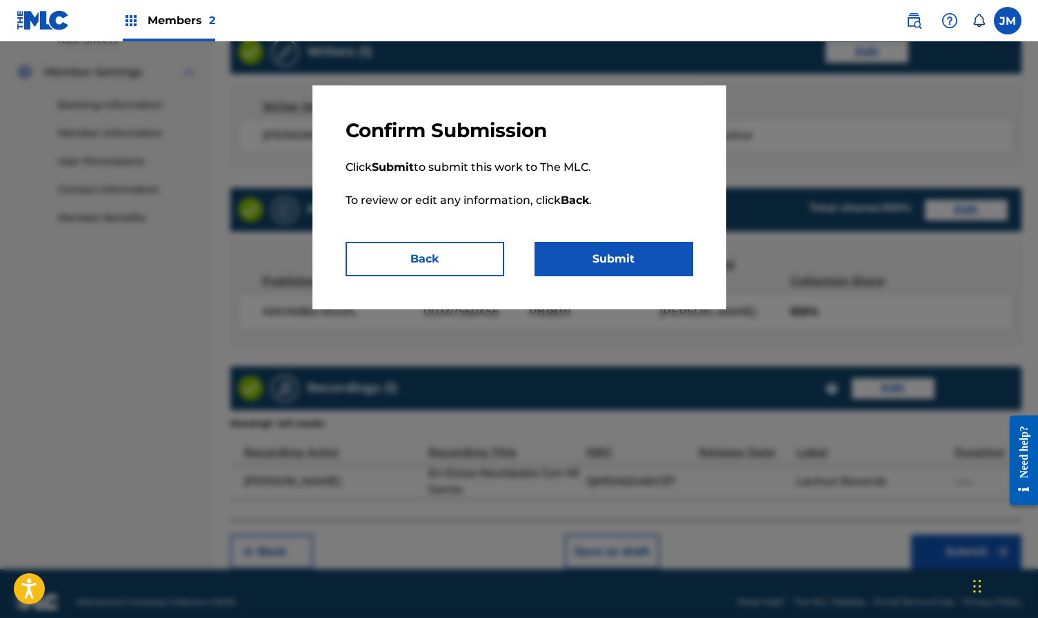
click at [639, 268] on button "Submit" at bounding box center [613, 259] width 159 height 34
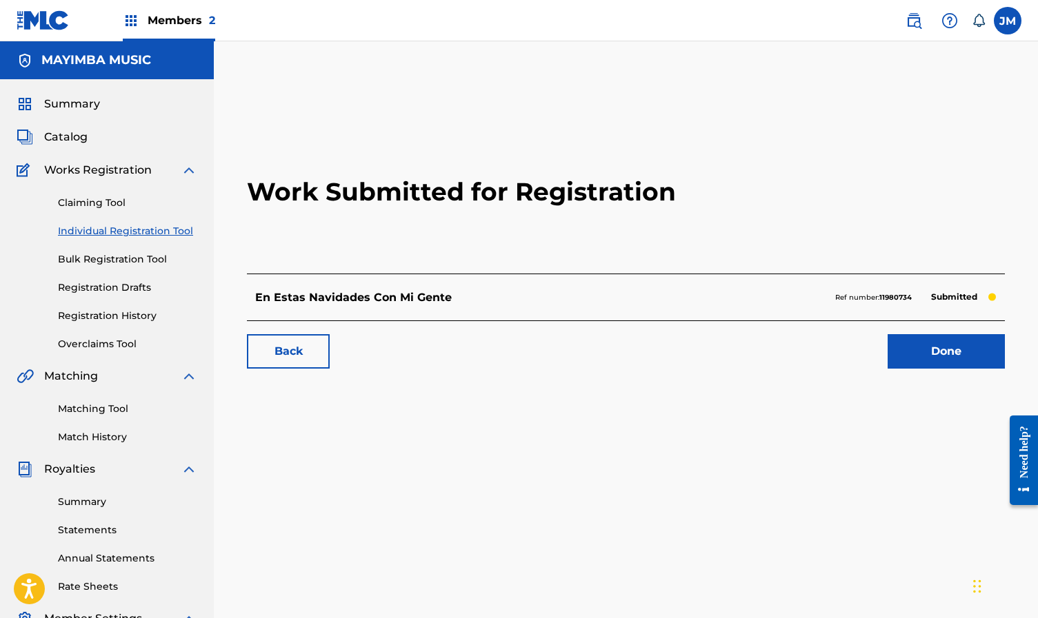
click at [950, 356] on link "Done" at bounding box center [945, 351] width 117 height 34
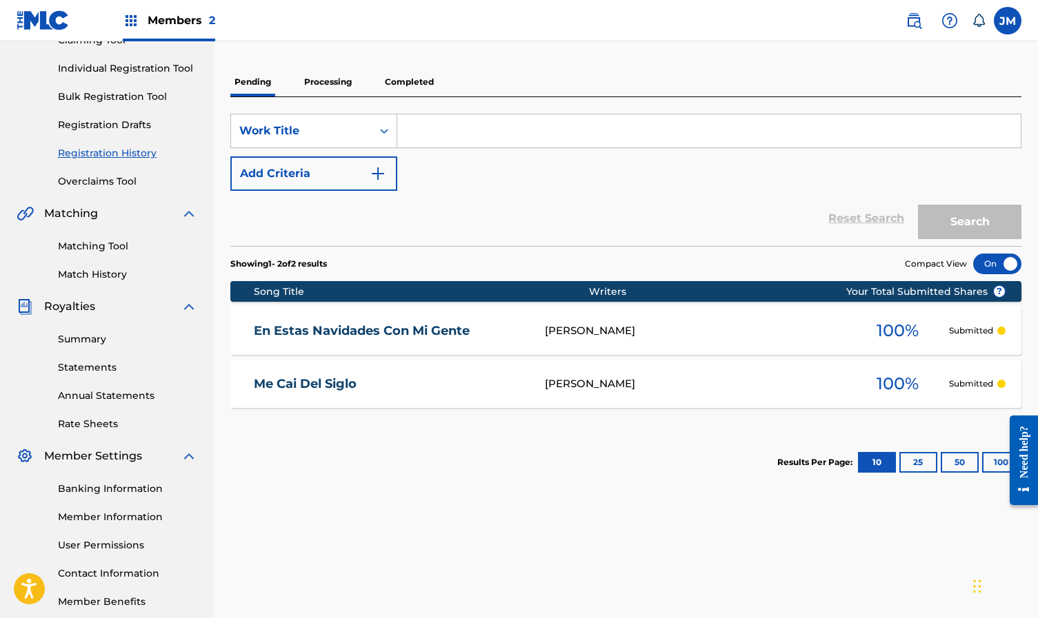
scroll to position [163, 0]
